Goal: Information Seeking & Learning: Learn about a topic

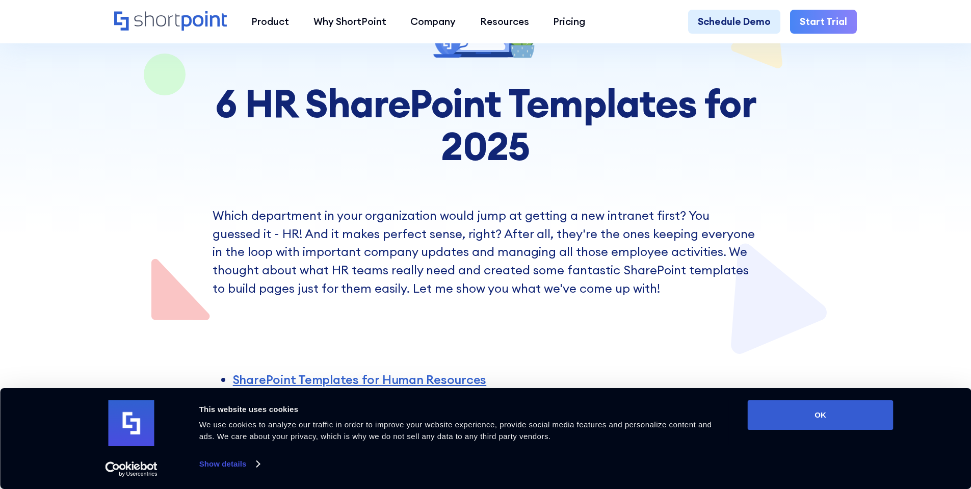
scroll to position [184, 0]
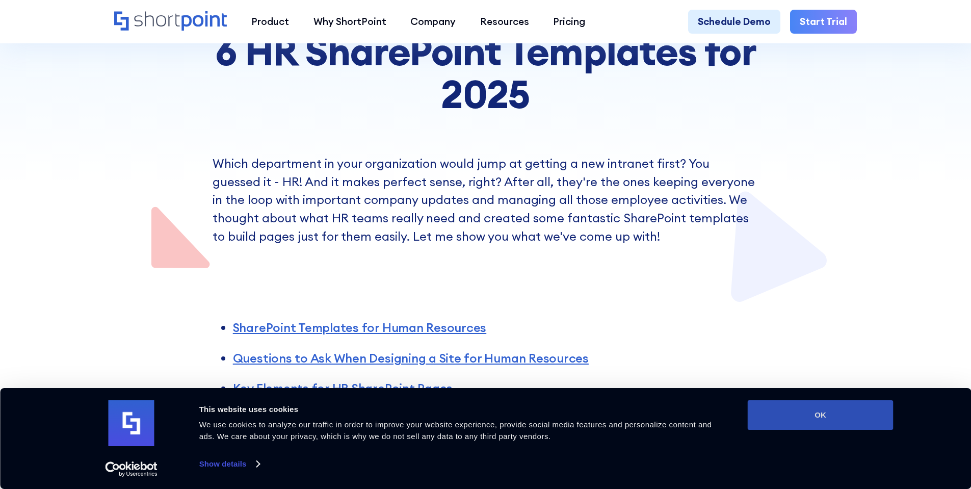
click at [813, 411] on button "OK" at bounding box center [821, 415] width 146 height 30
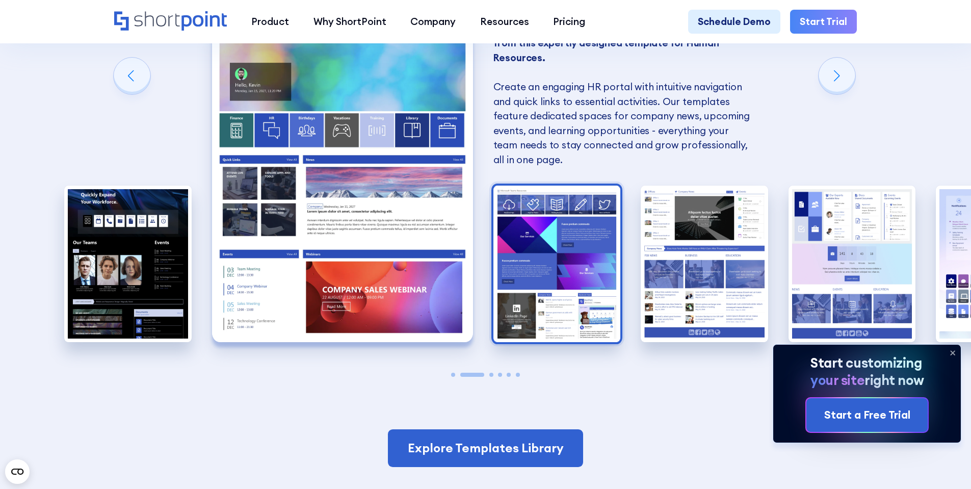
scroll to position [1040, 0]
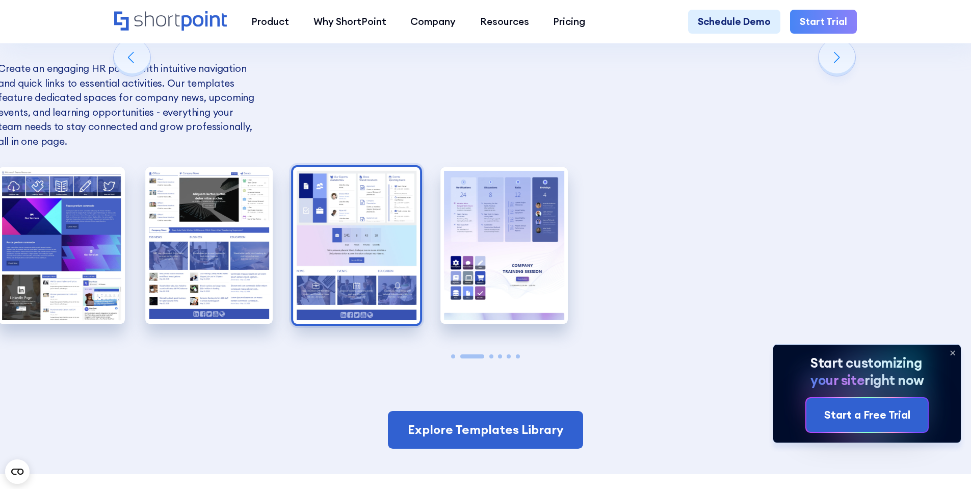
click at [311, 262] on img "5 / 6" at bounding box center [356, 245] width 127 height 157
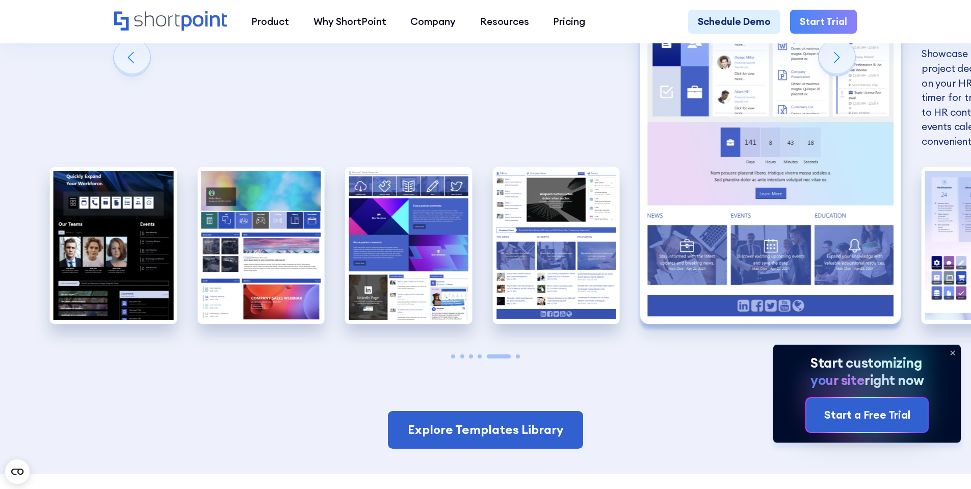
click at [787, 243] on img "5 / 6" at bounding box center [770, 163] width 261 height 321
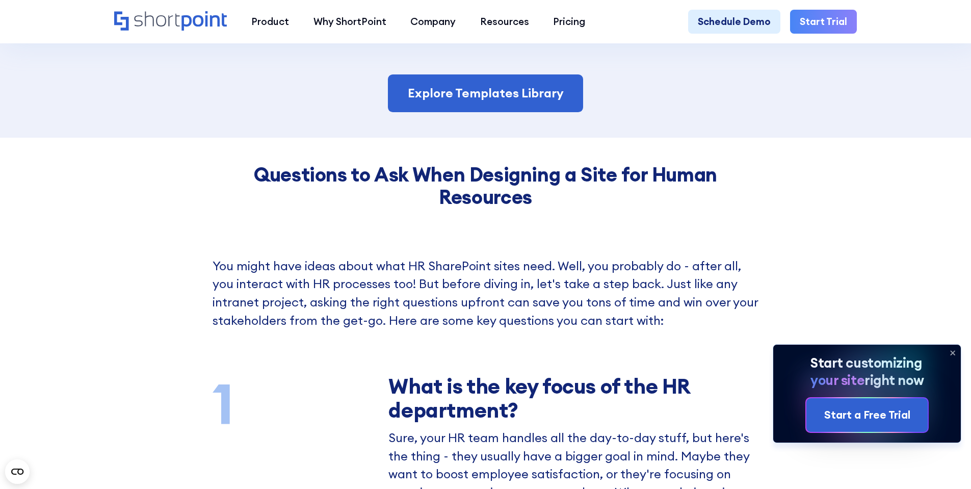
scroll to position [1407, 0]
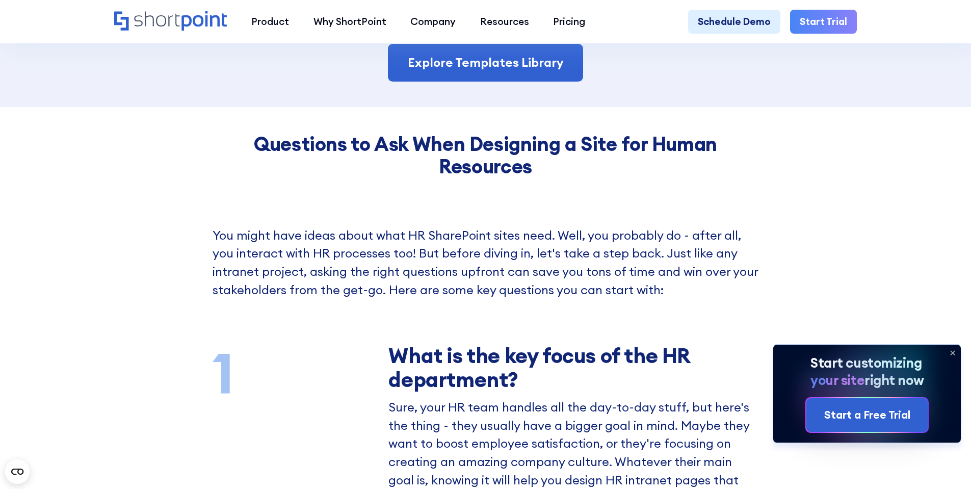
click at [952, 351] on icon at bounding box center [953, 353] width 4 height 4
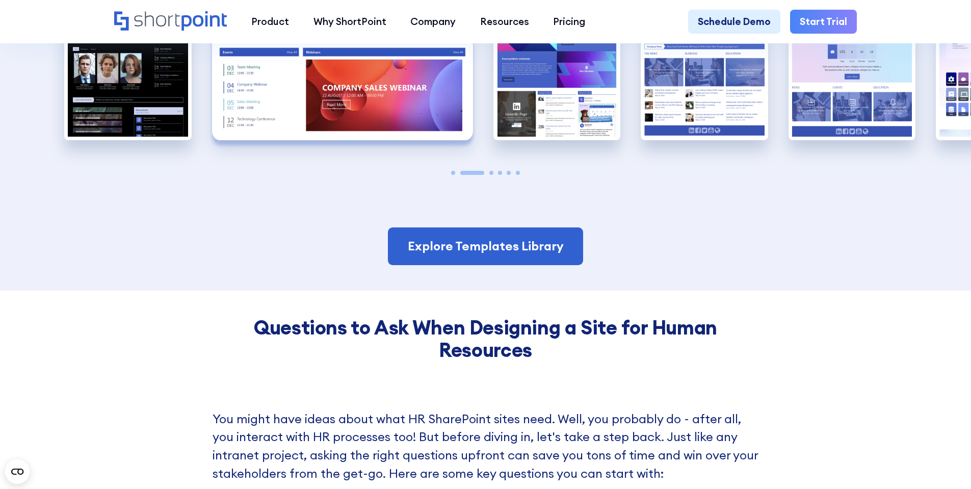
scroll to position [796, 0]
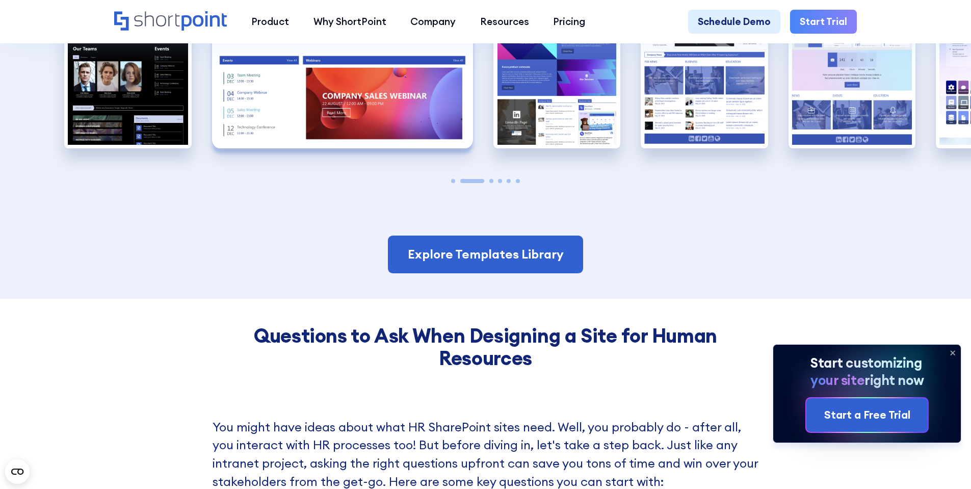
scroll to position [1346, 0]
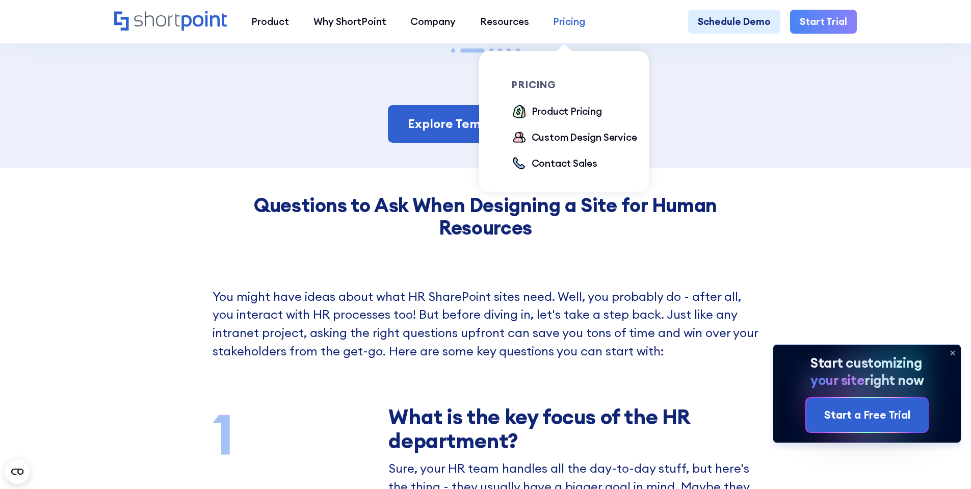
click at [565, 22] on div "Pricing" at bounding box center [569, 21] width 32 height 15
click at [567, 108] on div "Product Pricing" at bounding box center [567, 111] width 70 height 15
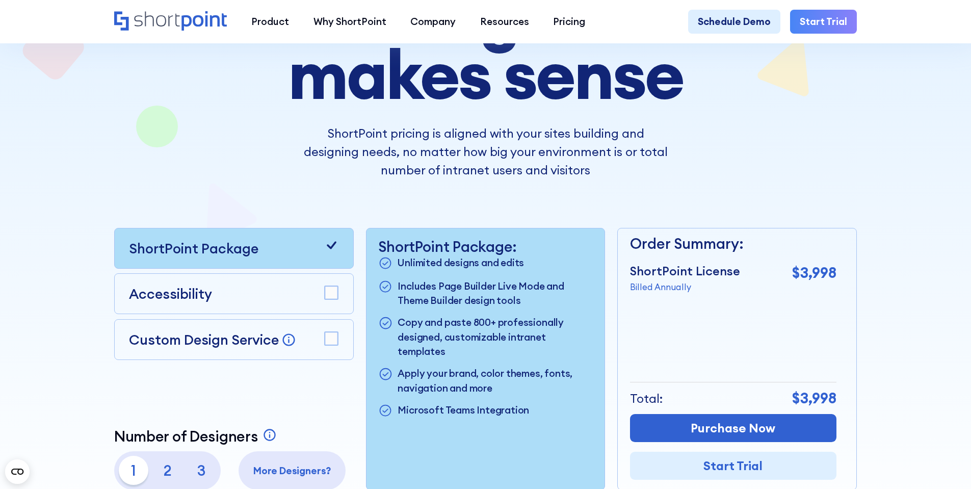
scroll to position [184, 0]
